Goal: Task Accomplishment & Management: Manage account settings

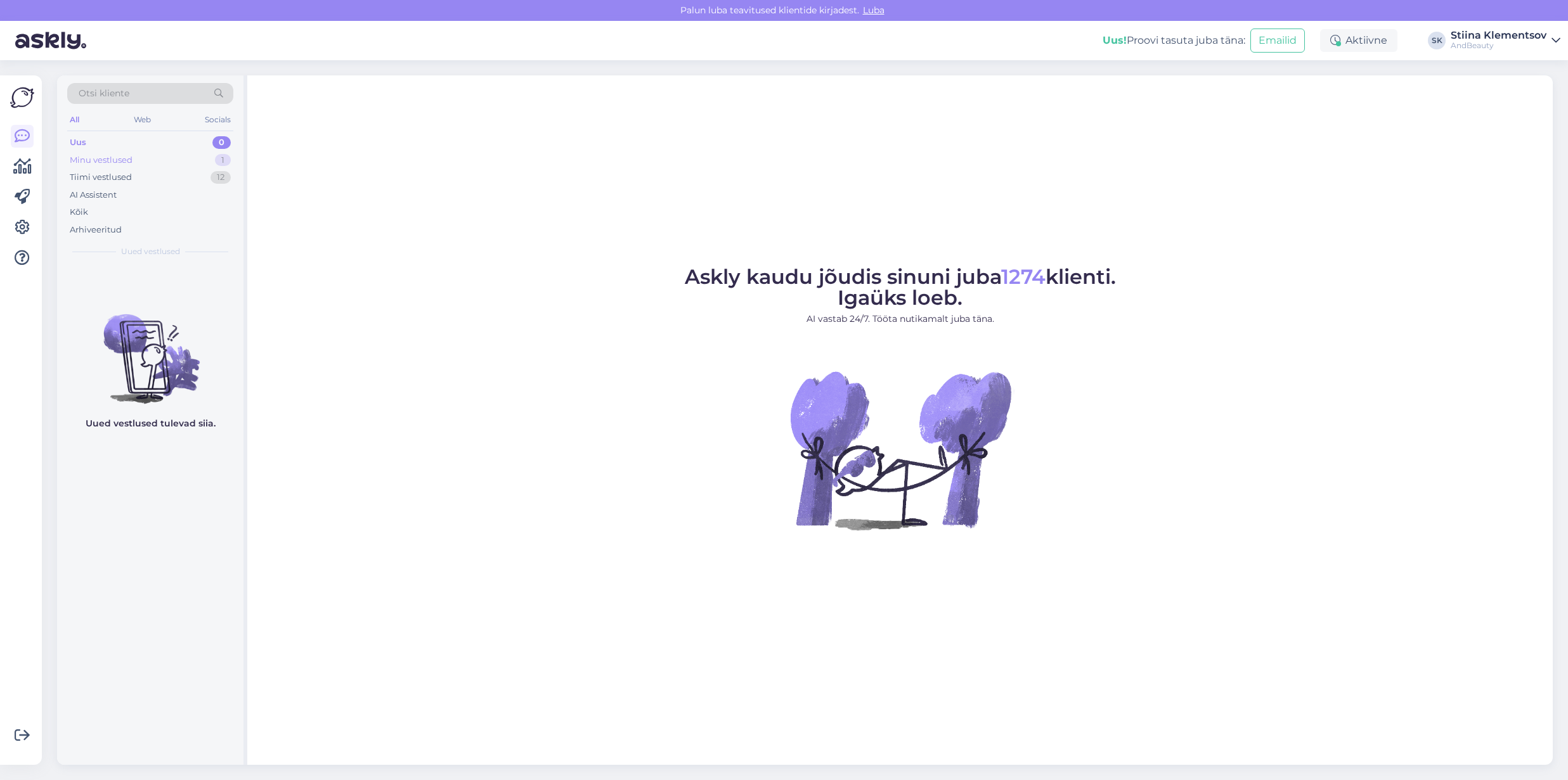
click at [116, 157] on div "Minu vestlused" at bounding box center [101, 160] width 63 height 13
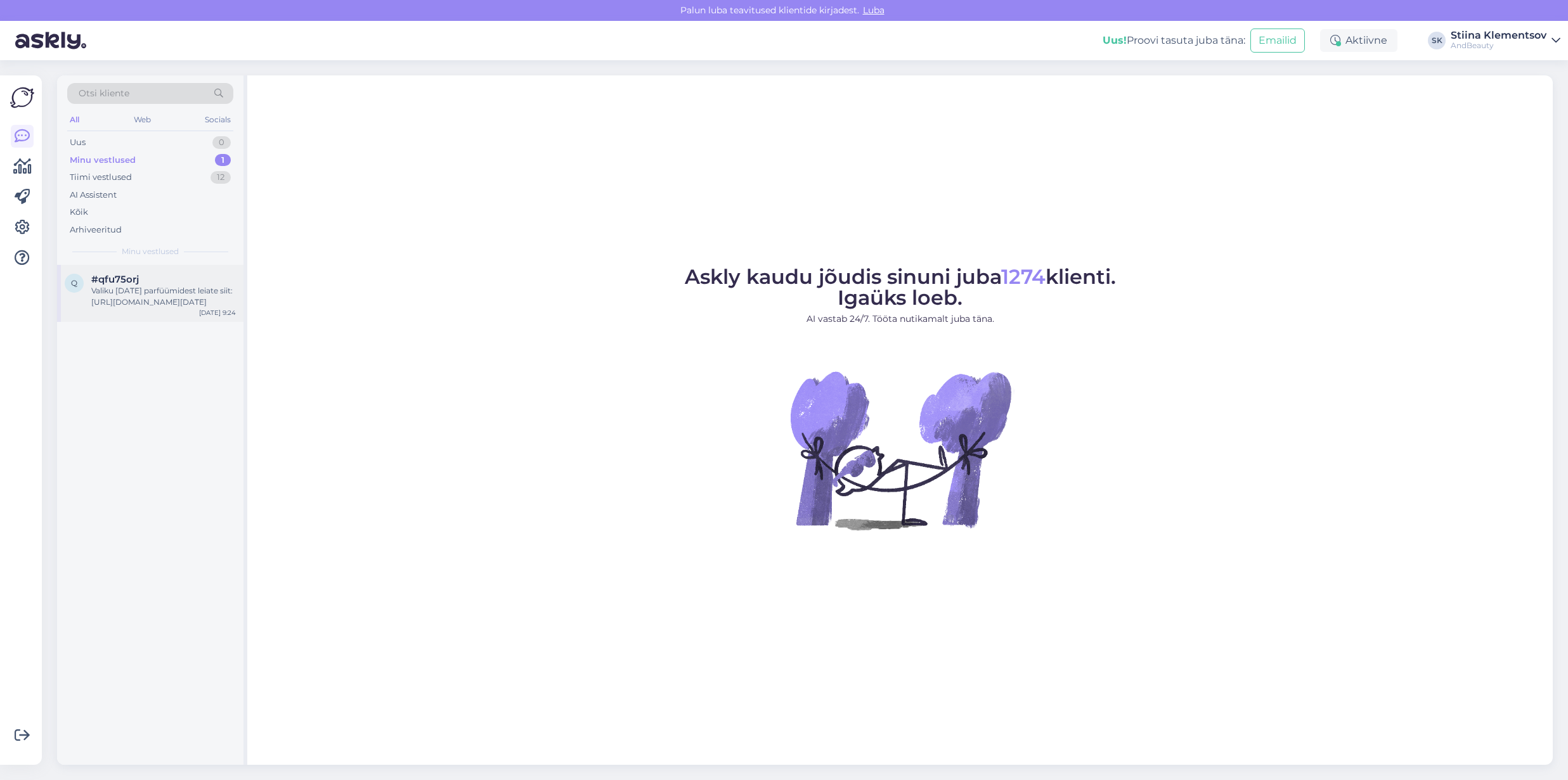
click at [149, 282] on div "#qfu75orj" at bounding box center [163, 279] width 144 height 11
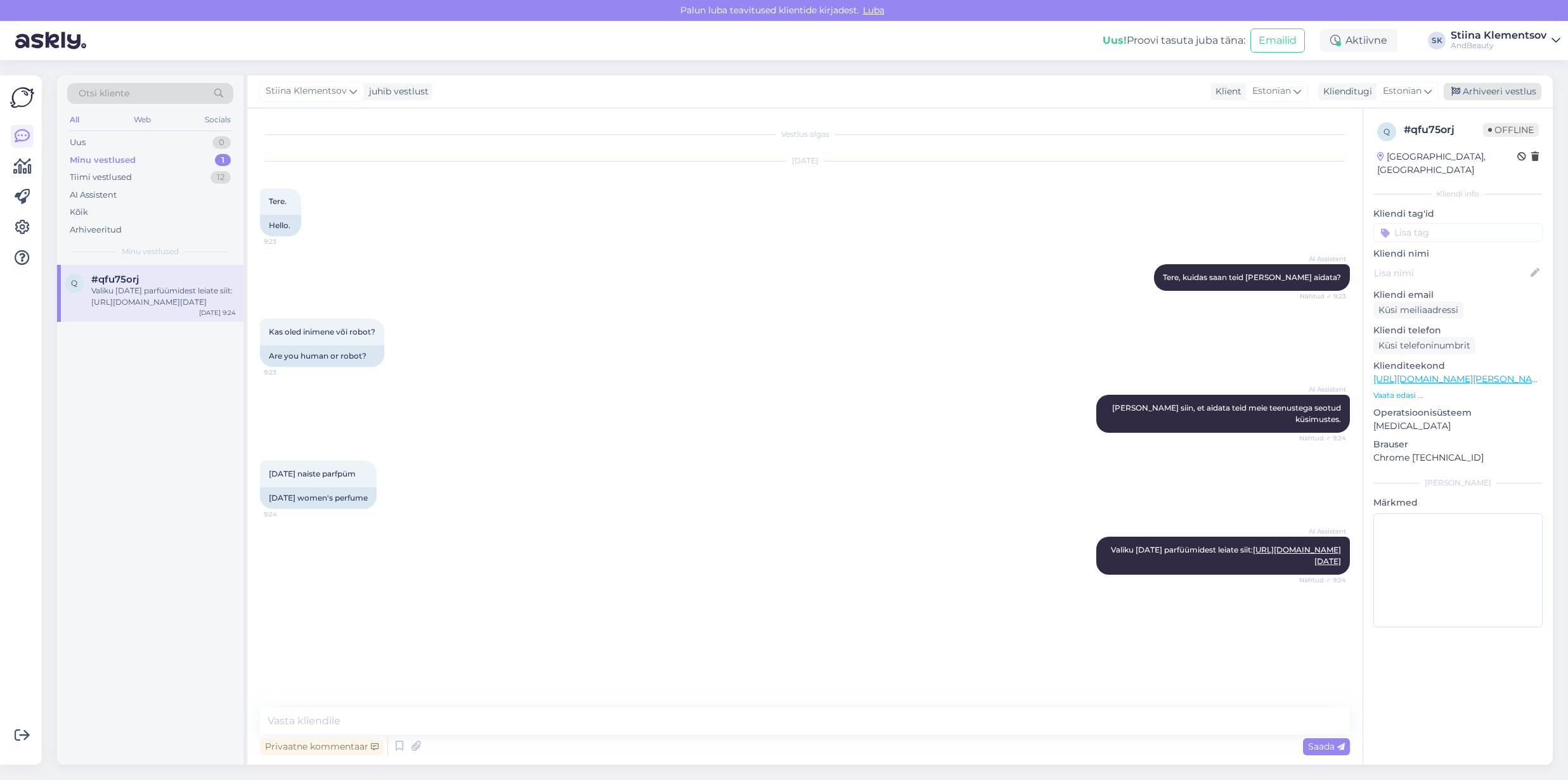
click at [1497, 88] on div "Arhiveeri vestlus" at bounding box center [1493, 91] width 98 height 17
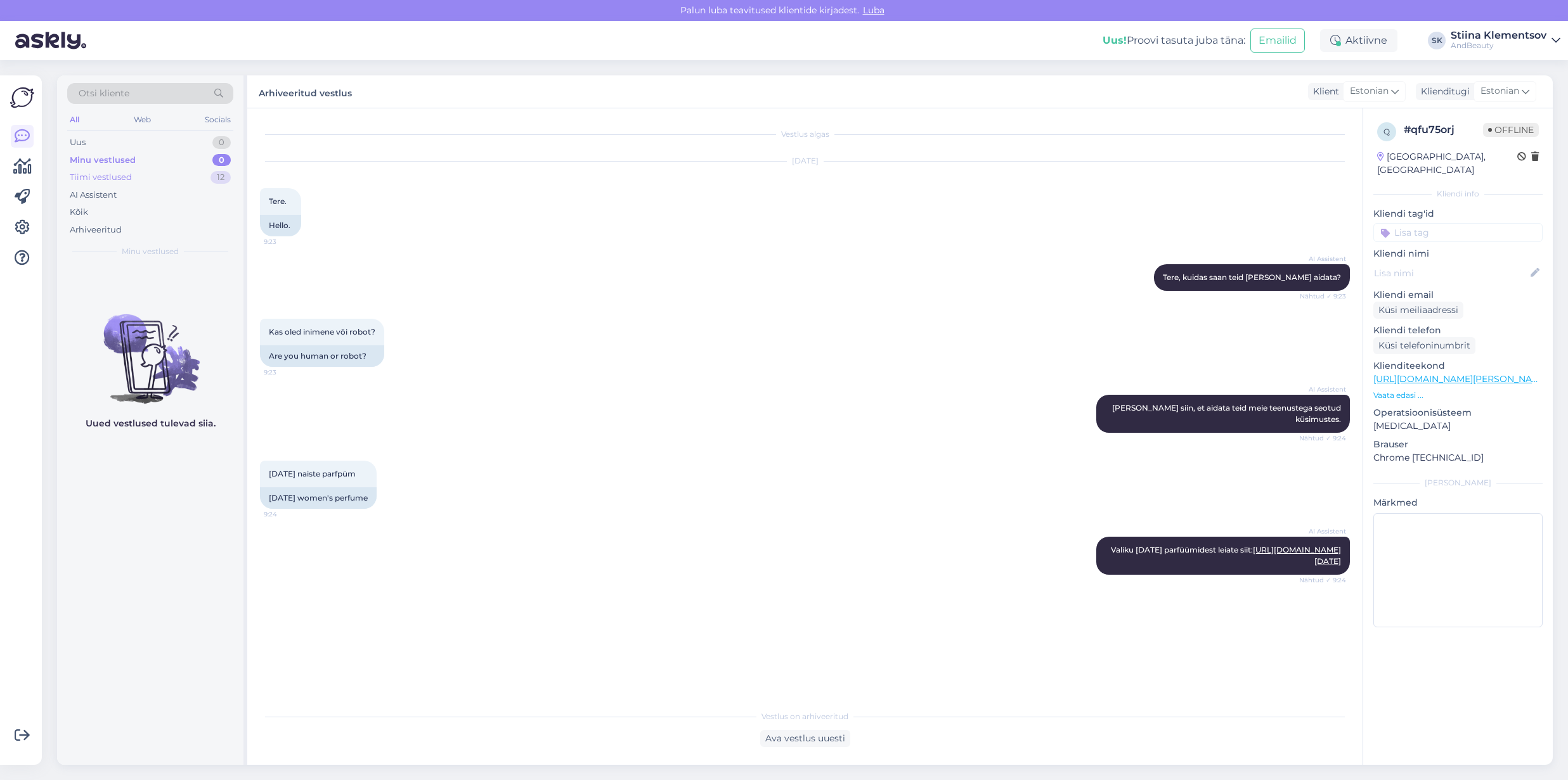
click at [122, 177] on div "Tiimi vestlused" at bounding box center [101, 177] width 62 height 13
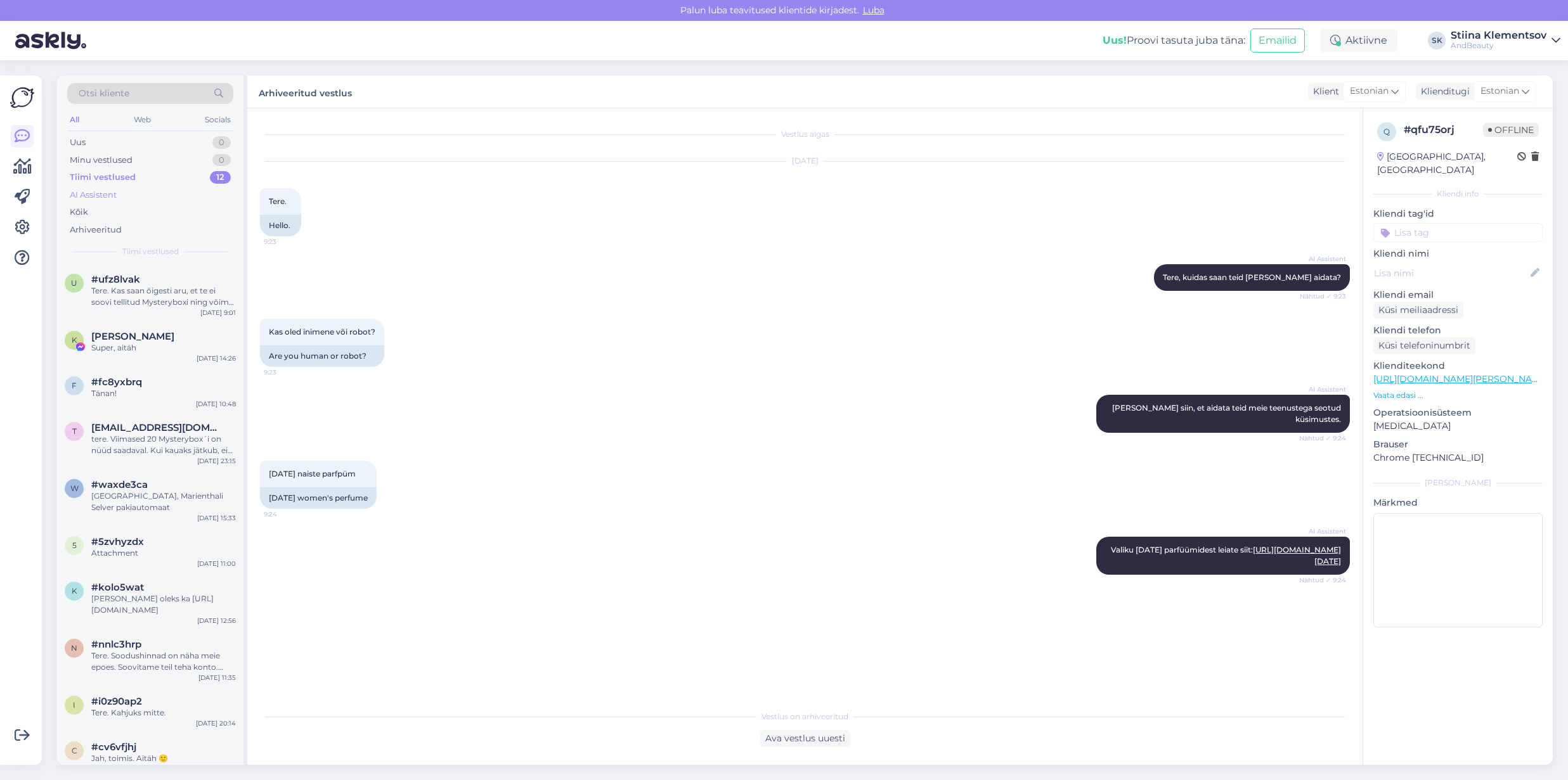
click at [121, 189] on div "AI Assistent" at bounding box center [150, 195] width 166 height 18
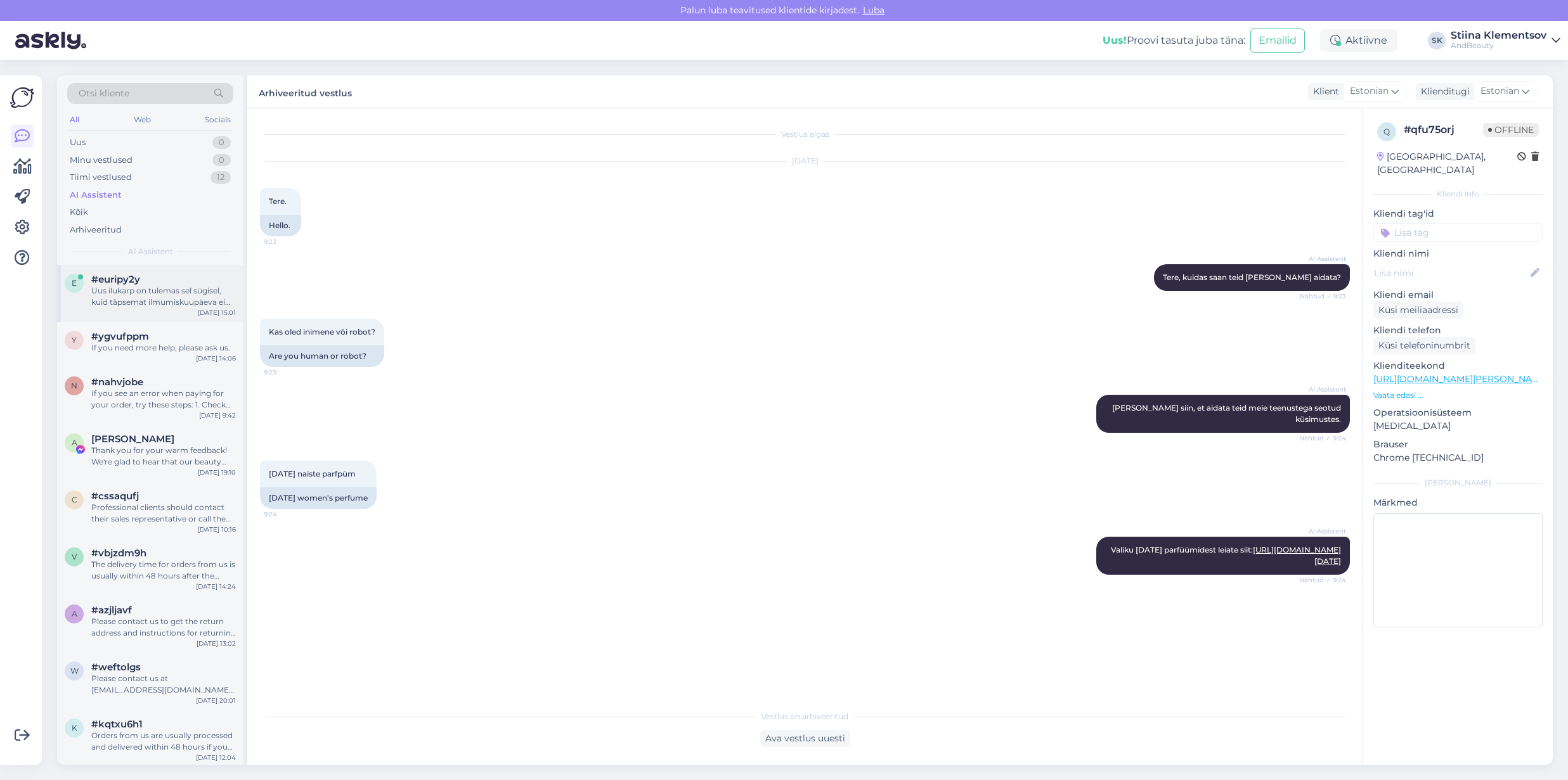
click at [171, 303] on div "Uus ilukarp on tulemas sel sügisel, kuid täpsemat ilmumiskuupäeva ei ole veel t…" at bounding box center [163, 296] width 144 height 23
